Goal: Task Accomplishment & Management: Complete application form

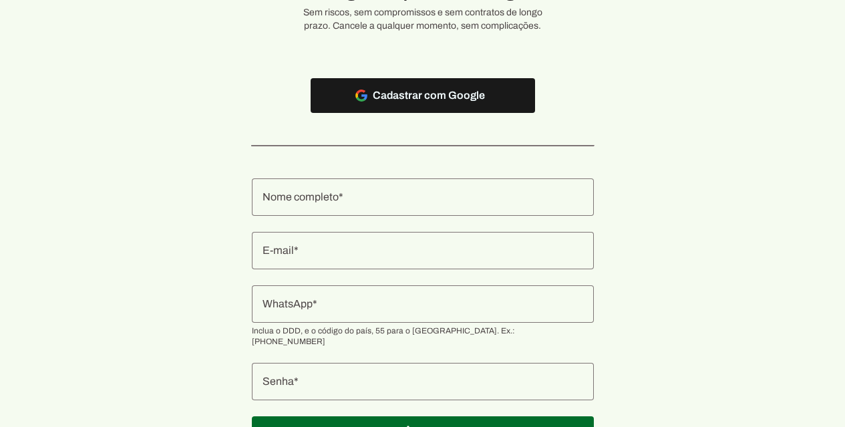
scroll to position [164, 0]
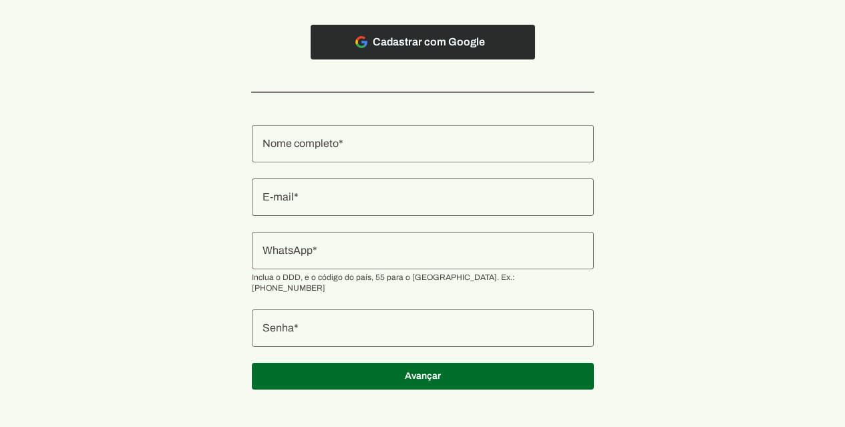
click at [467, 49] on span at bounding box center [423, 42] width 224 height 32
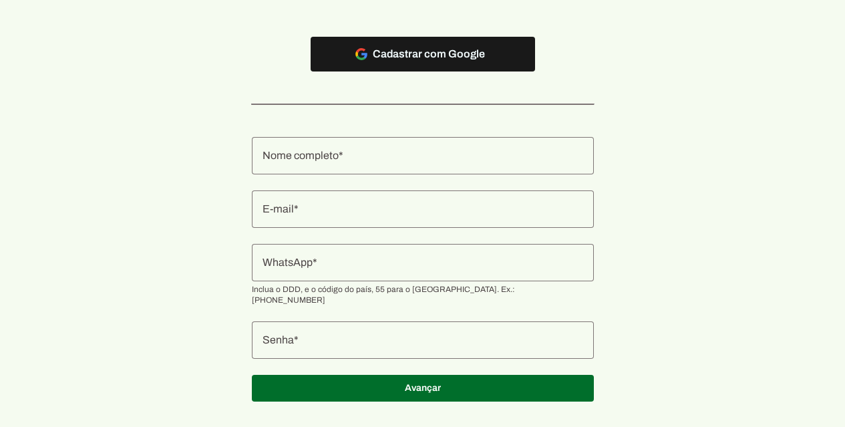
scroll to position [164, 0]
